Goal: Transaction & Acquisition: Purchase product/service

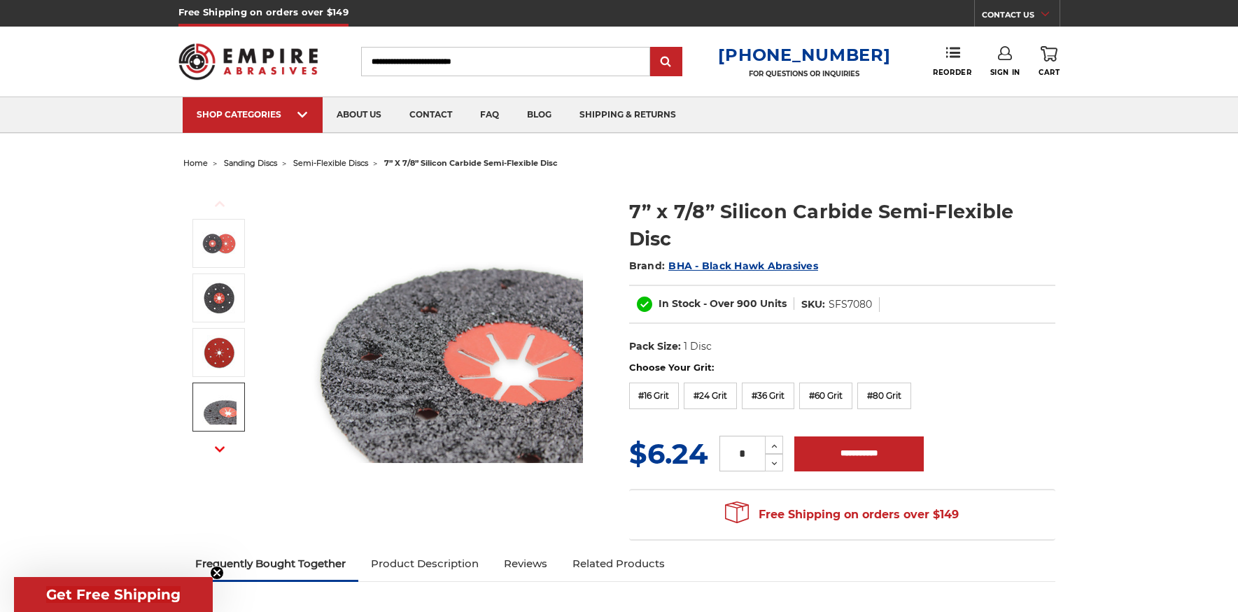
click at [218, 410] on img at bounding box center [219, 407] width 35 height 35
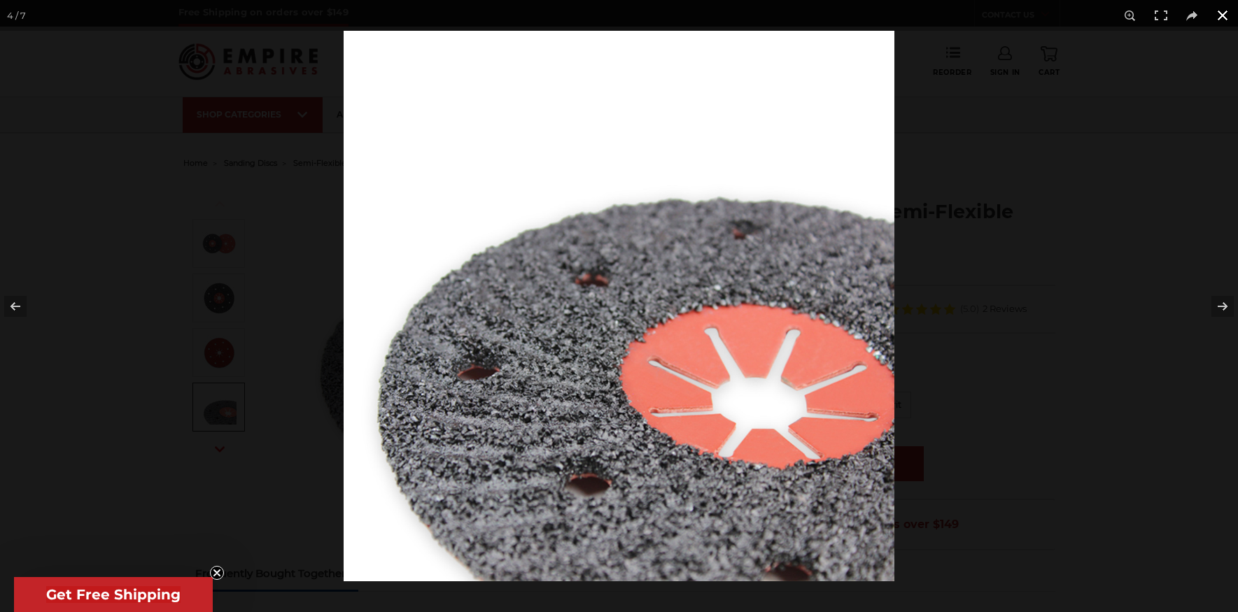
click at [1228, 9] on button at bounding box center [1222, 15] width 31 height 31
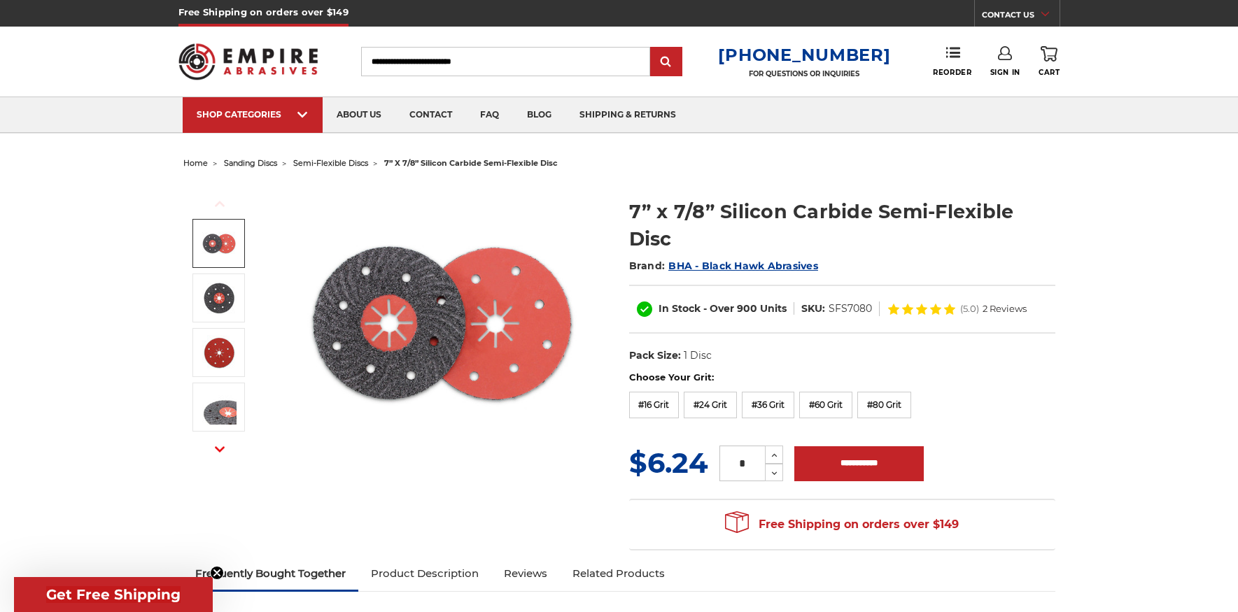
click at [227, 243] on img at bounding box center [219, 243] width 35 height 35
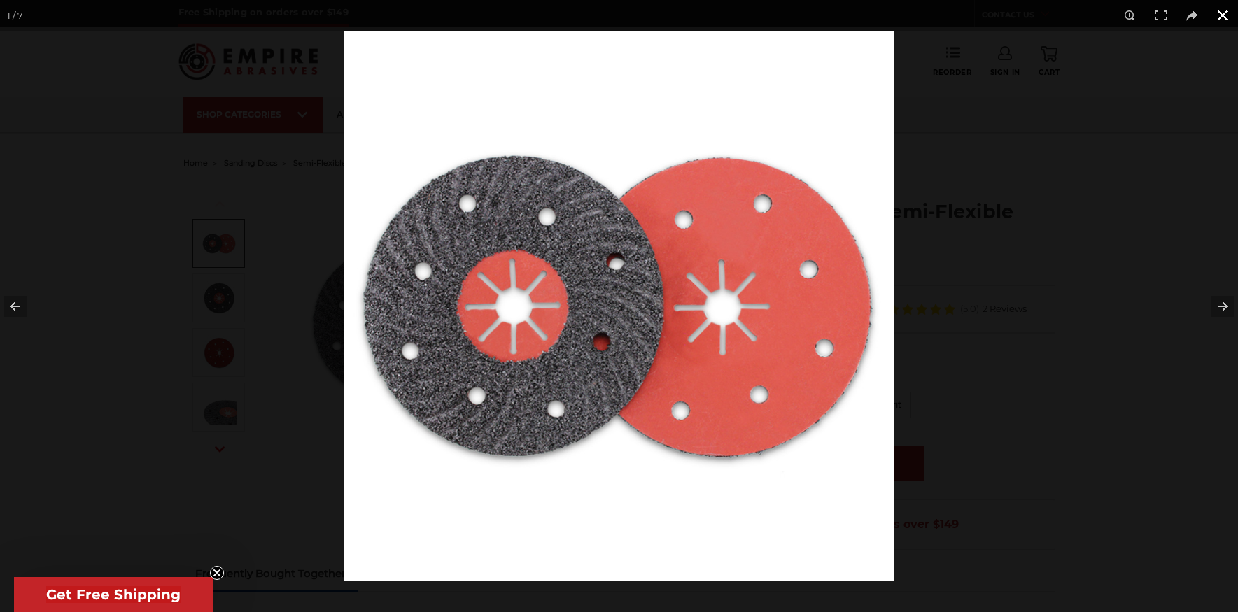
click at [1221, 8] on button at bounding box center [1222, 15] width 31 height 31
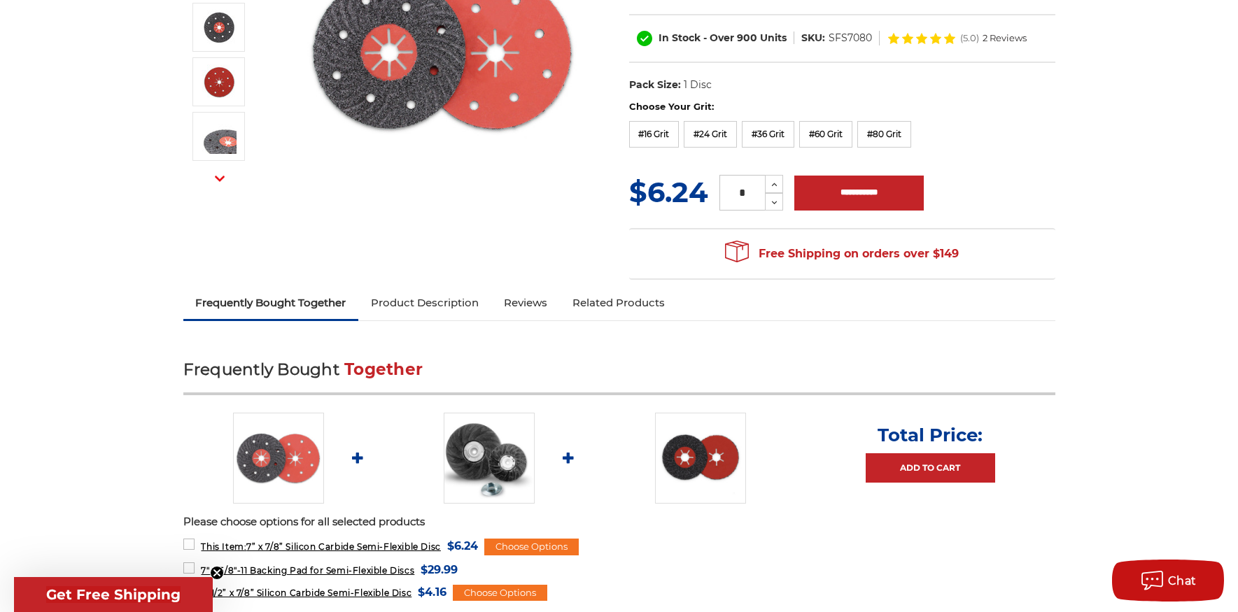
scroll to position [280, 0]
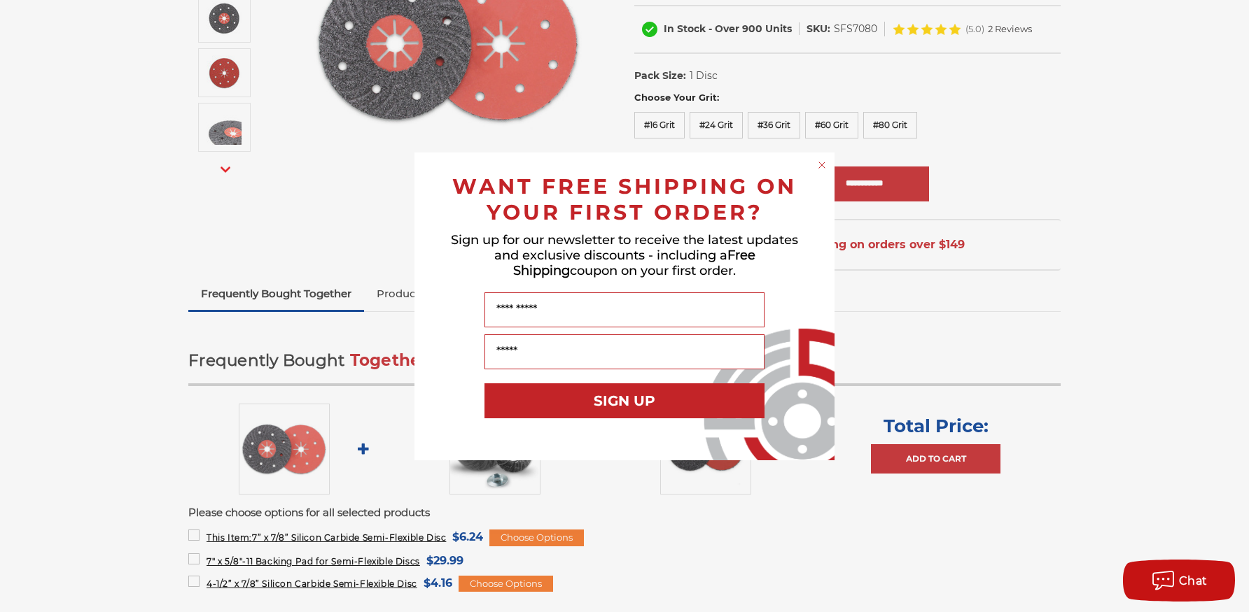
click at [1060, 365] on div "Close dialog WANT FREE SHIPPING ON YOUR FIRST ORDER? Sign up for our newsletter…" at bounding box center [624, 306] width 1249 height 612
click at [827, 164] on circle "Close dialog" at bounding box center [821, 164] width 13 height 13
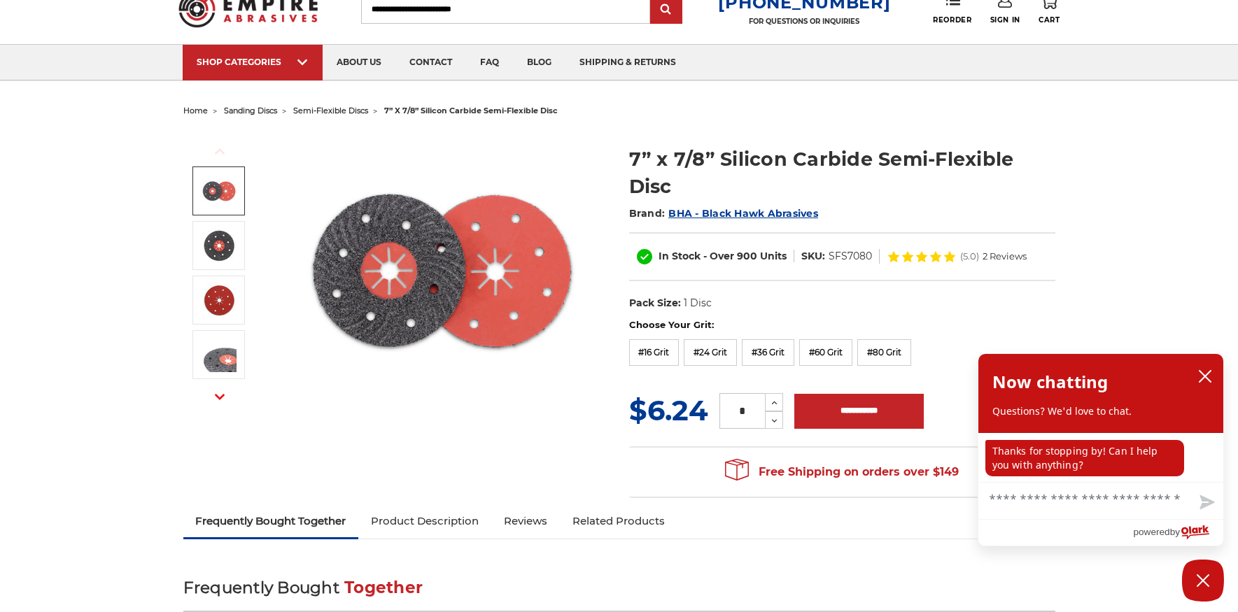
scroll to position [0, 0]
